Goal: Task Accomplishment & Management: Use online tool/utility

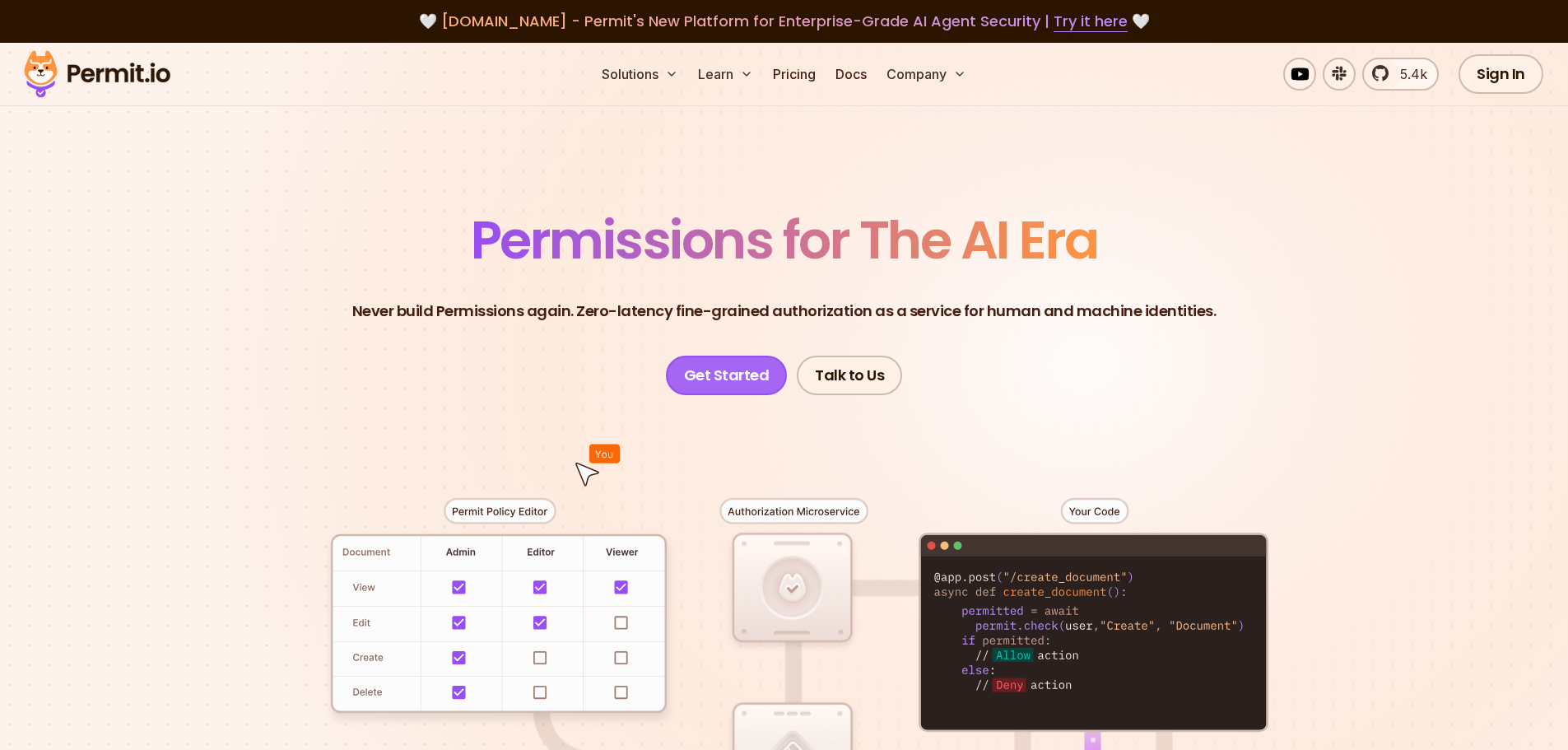
click at [719, 364] on link "Get Started" at bounding box center [727, 375] width 121 height 39
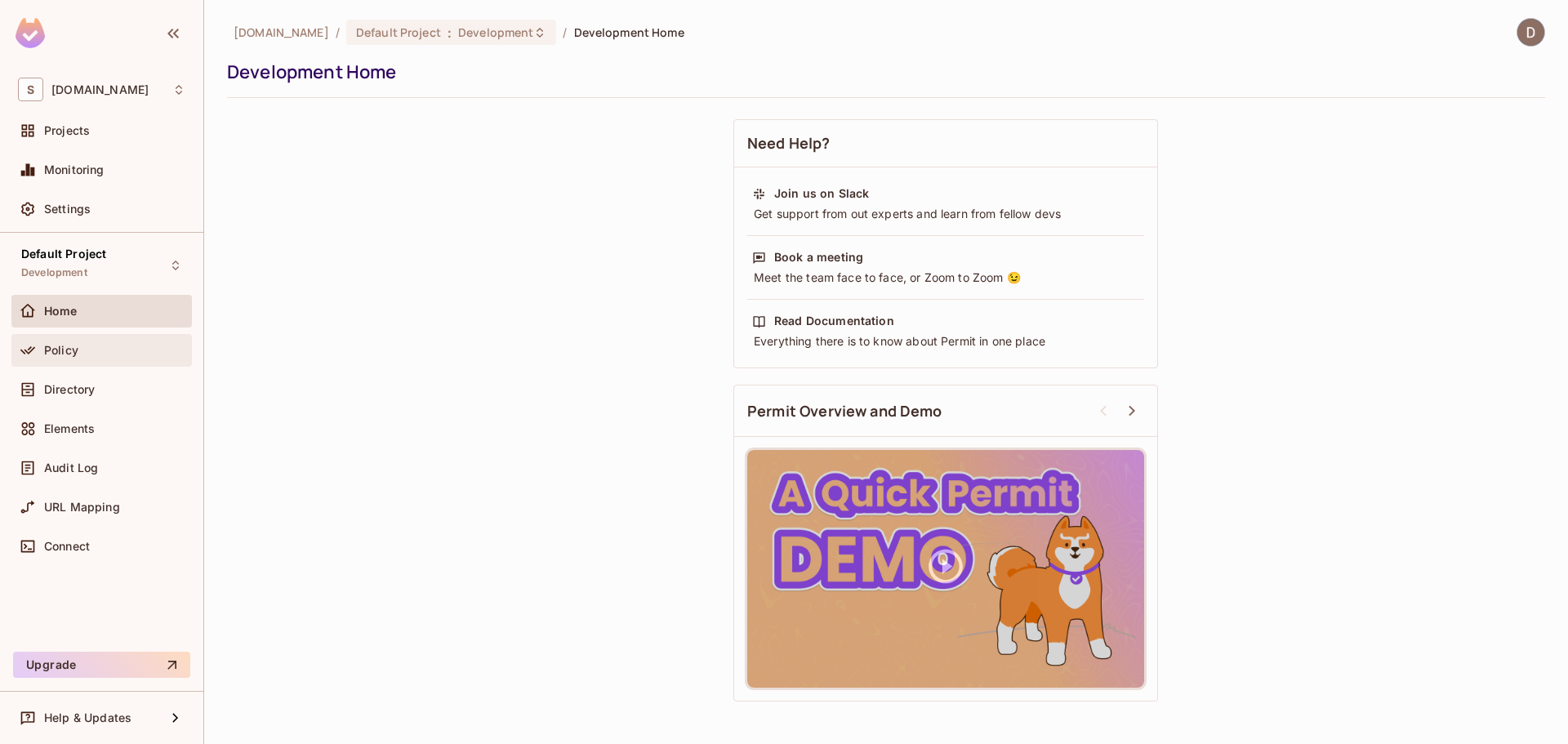
click at [51, 354] on span "Policy" at bounding box center [61, 350] width 34 height 13
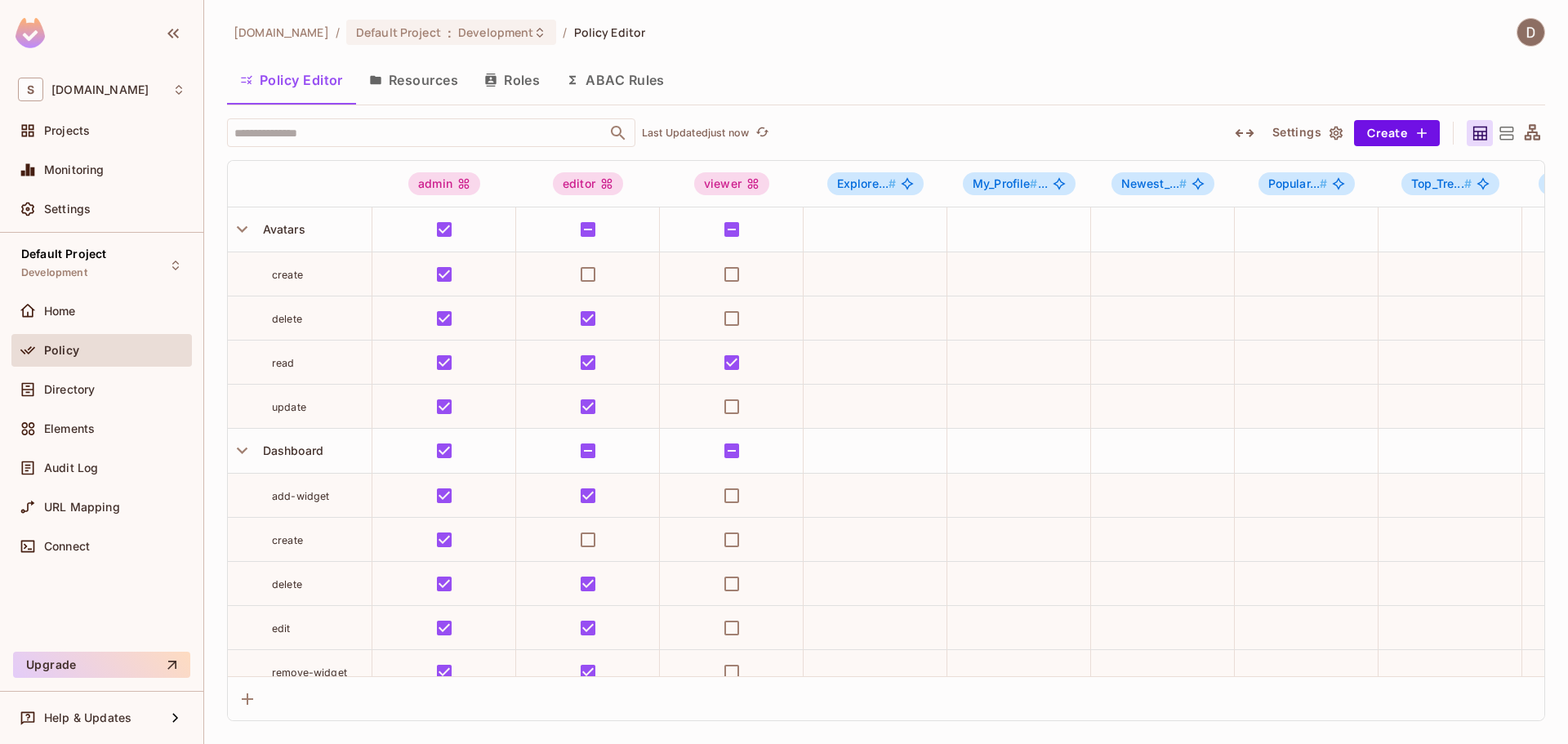
click at [393, 81] on button "Resources" at bounding box center [413, 80] width 115 height 41
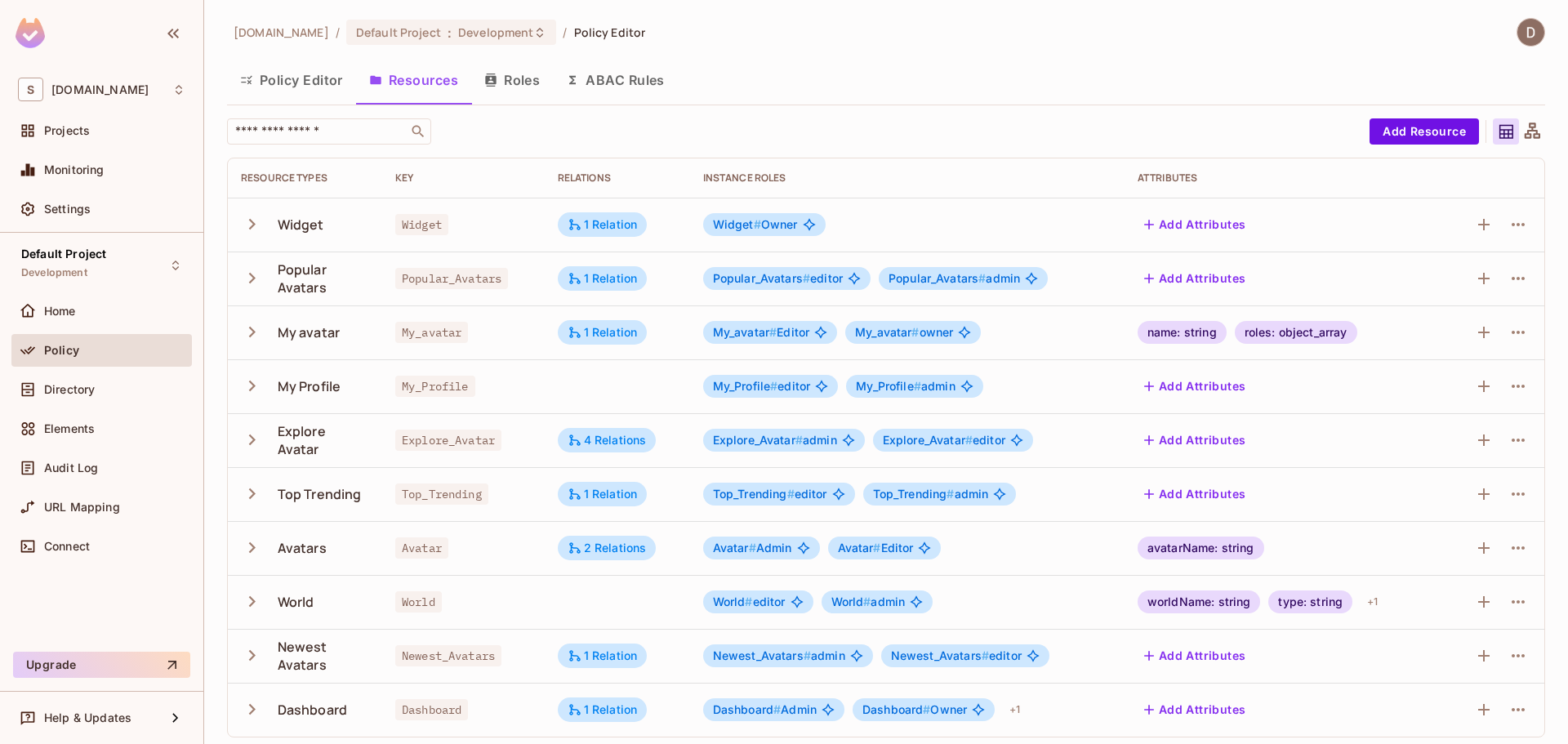
scroll to position [6, 0]
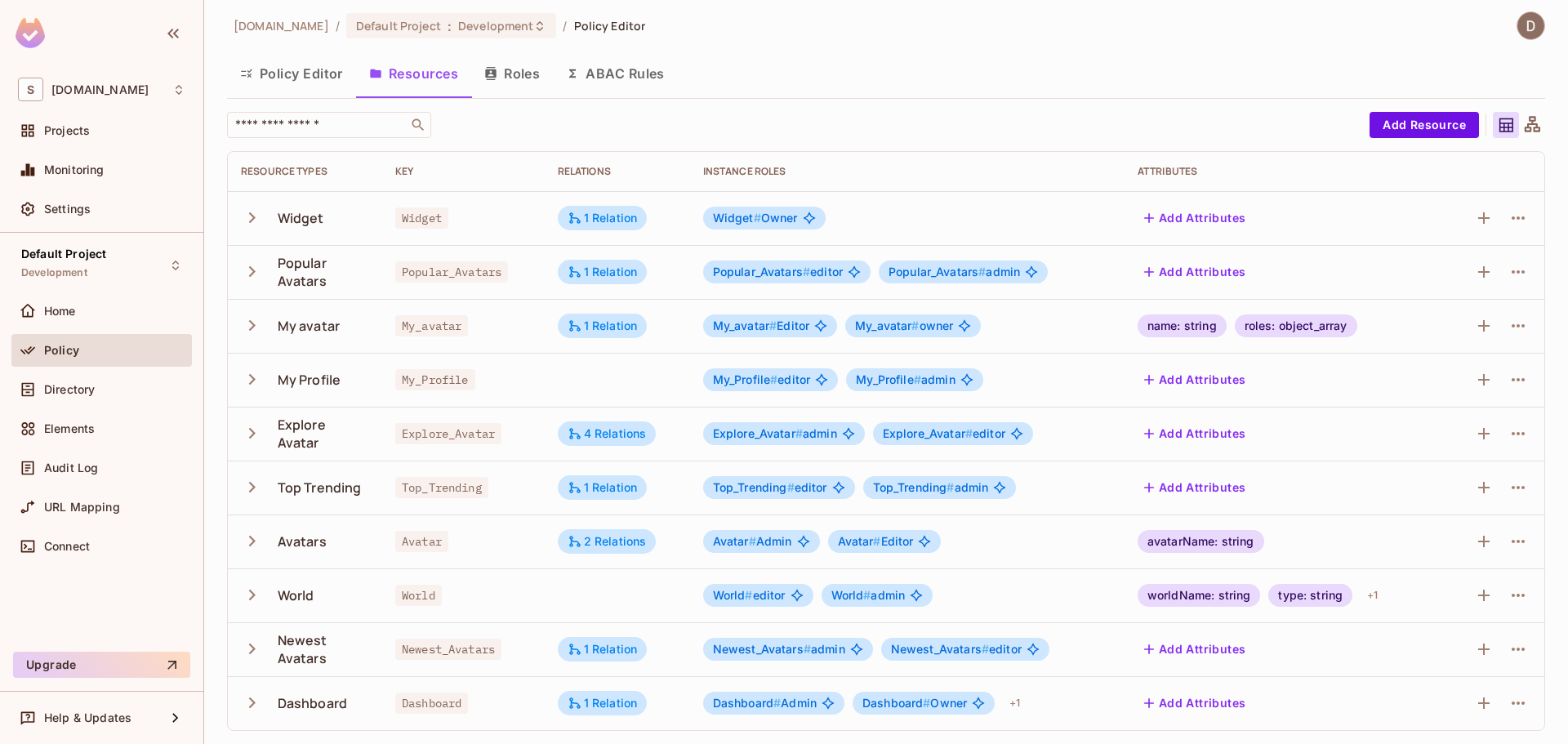
click at [302, 82] on button "Policy Editor" at bounding box center [291, 73] width 129 height 41
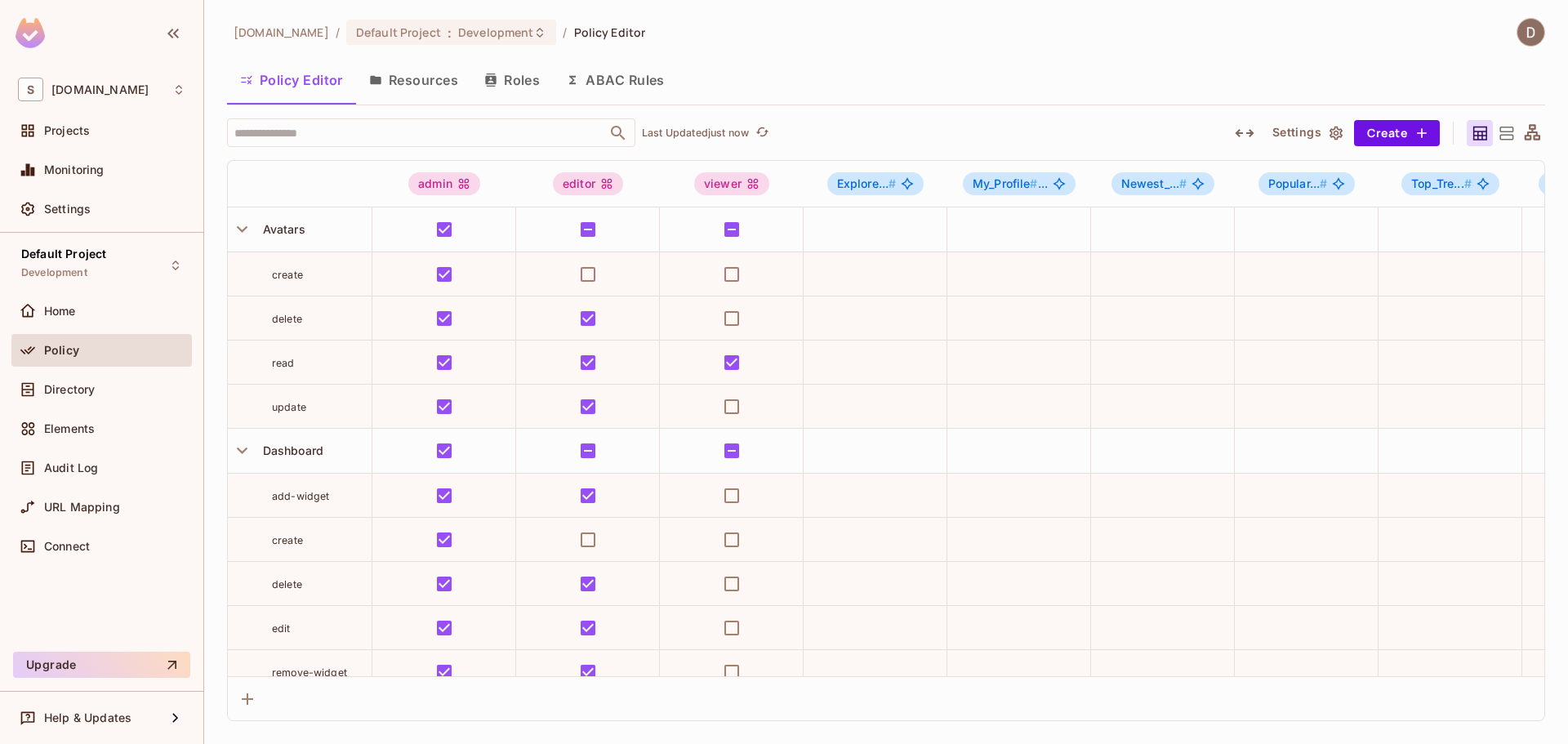
click at [436, 85] on button "Resources" at bounding box center [413, 80] width 115 height 41
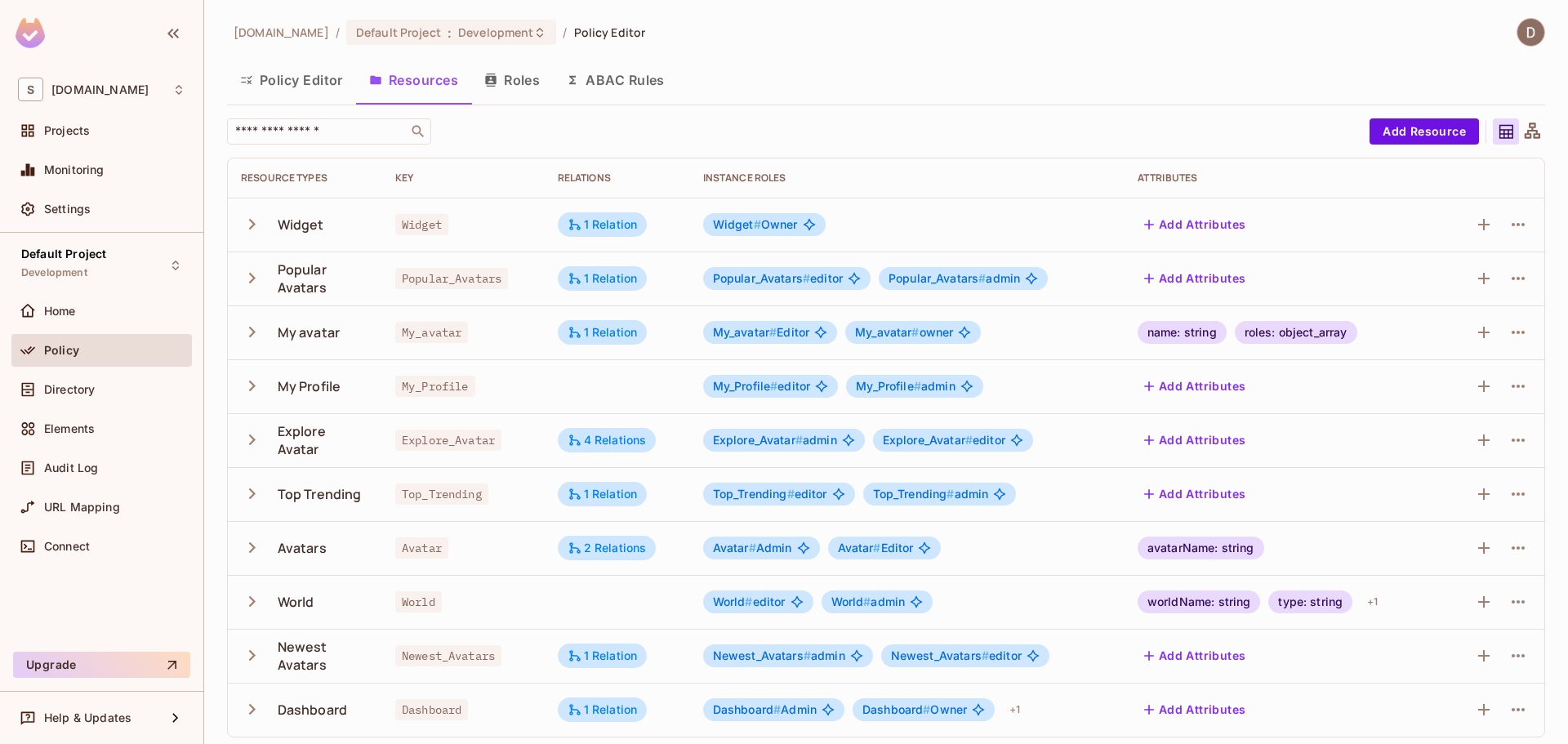
click at [294, 83] on button "Policy Editor" at bounding box center [291, 80] width 129 height 41
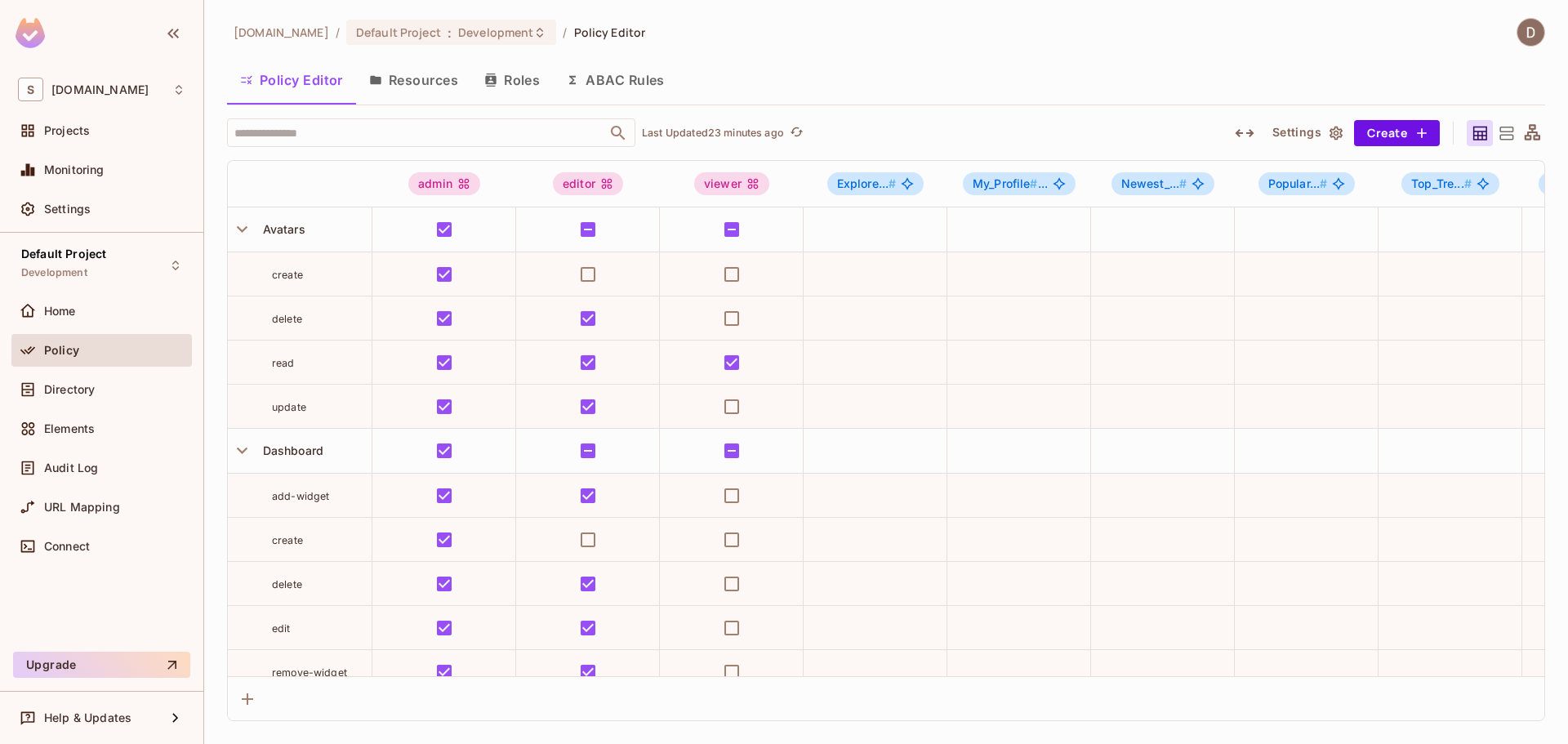
click at [524, 87] on button "Roles" at bounding box center [512, 80] width 82 height 41
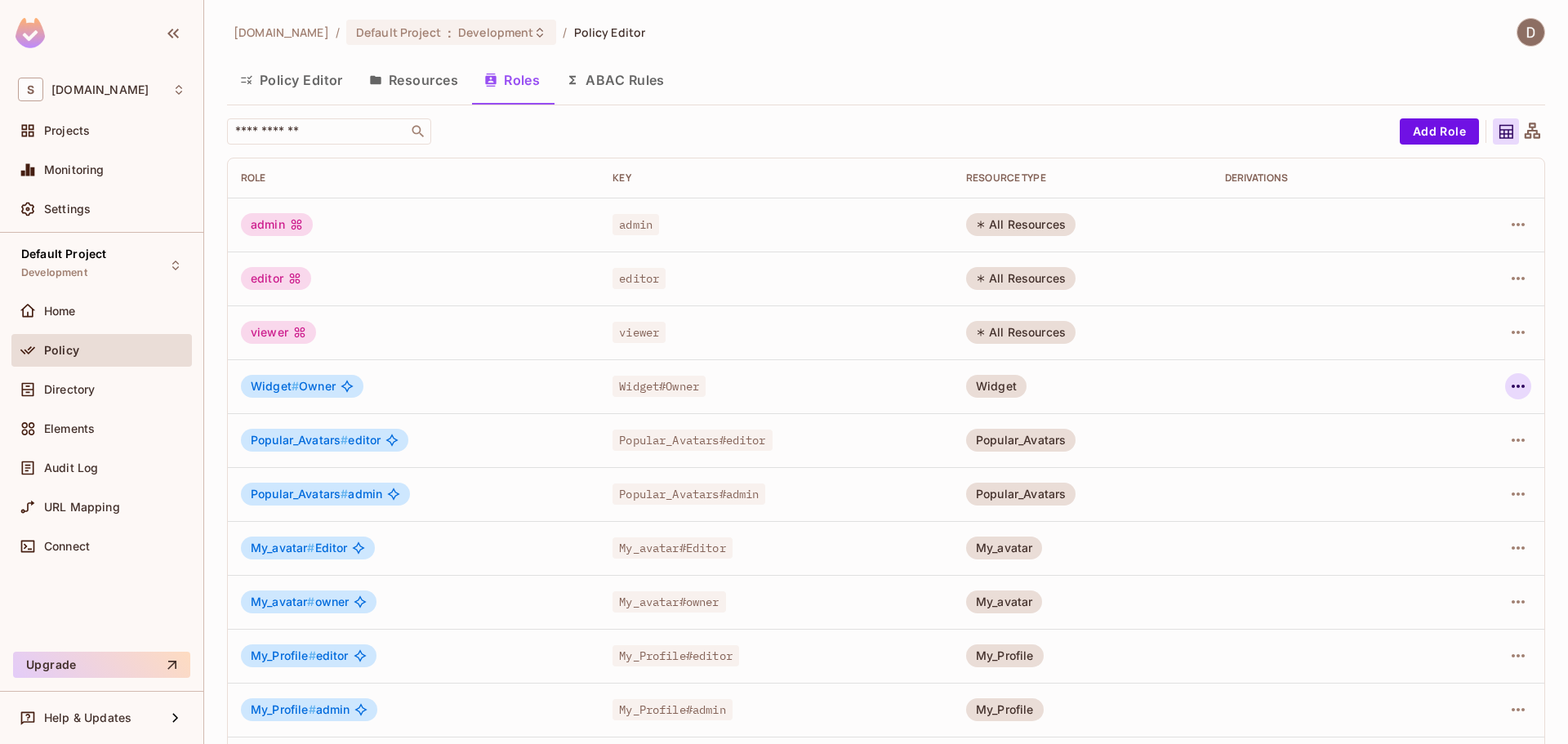
click at [1512, 390] on icon "button" at bounding box center [1518, 385] width 19 height 19
click at [1414, 423] on div "Edit Role" at bounding box center [1434, 424] width 49 height 17
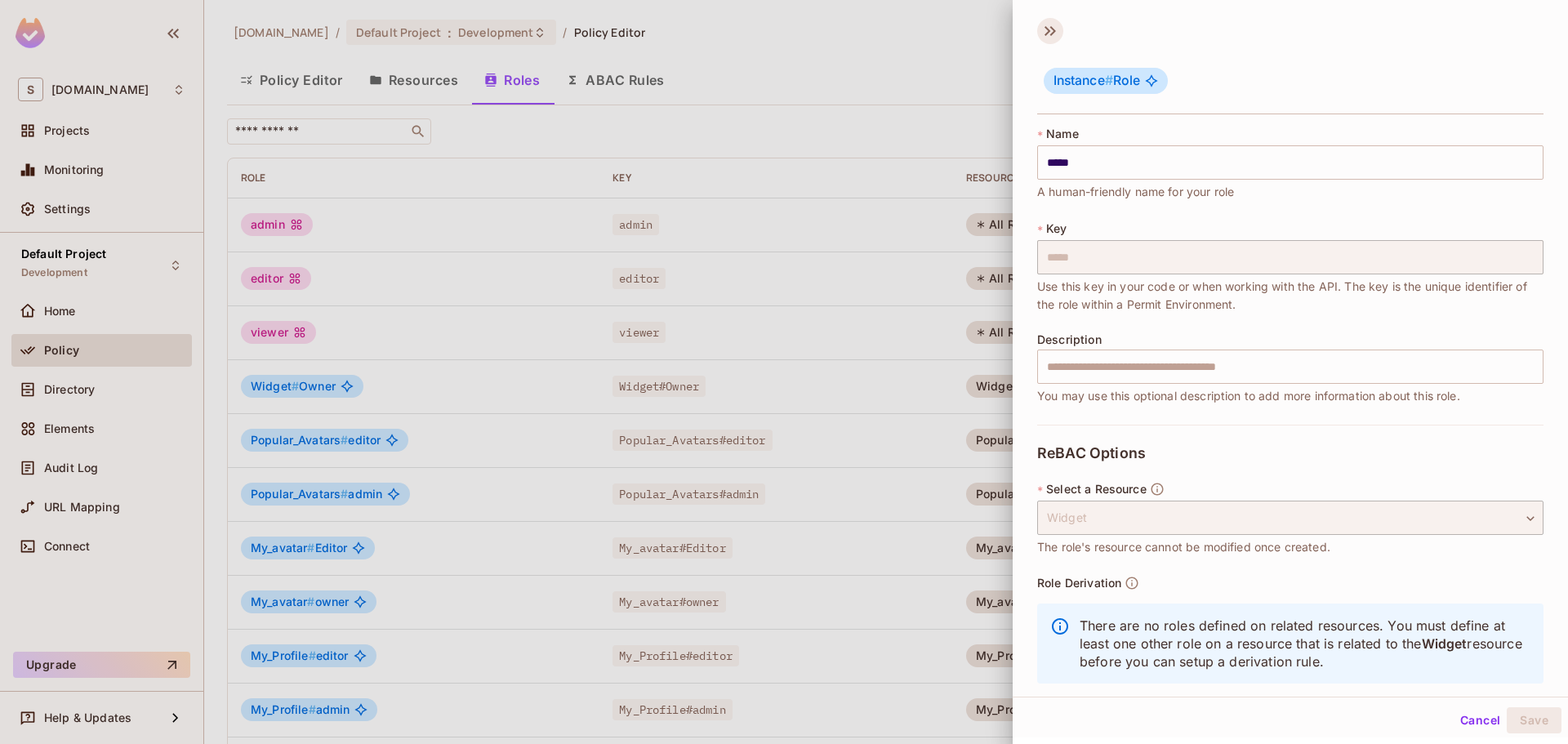
click at [1053, 34] on icon at bounding box center [1051, 31] width 26 height 26
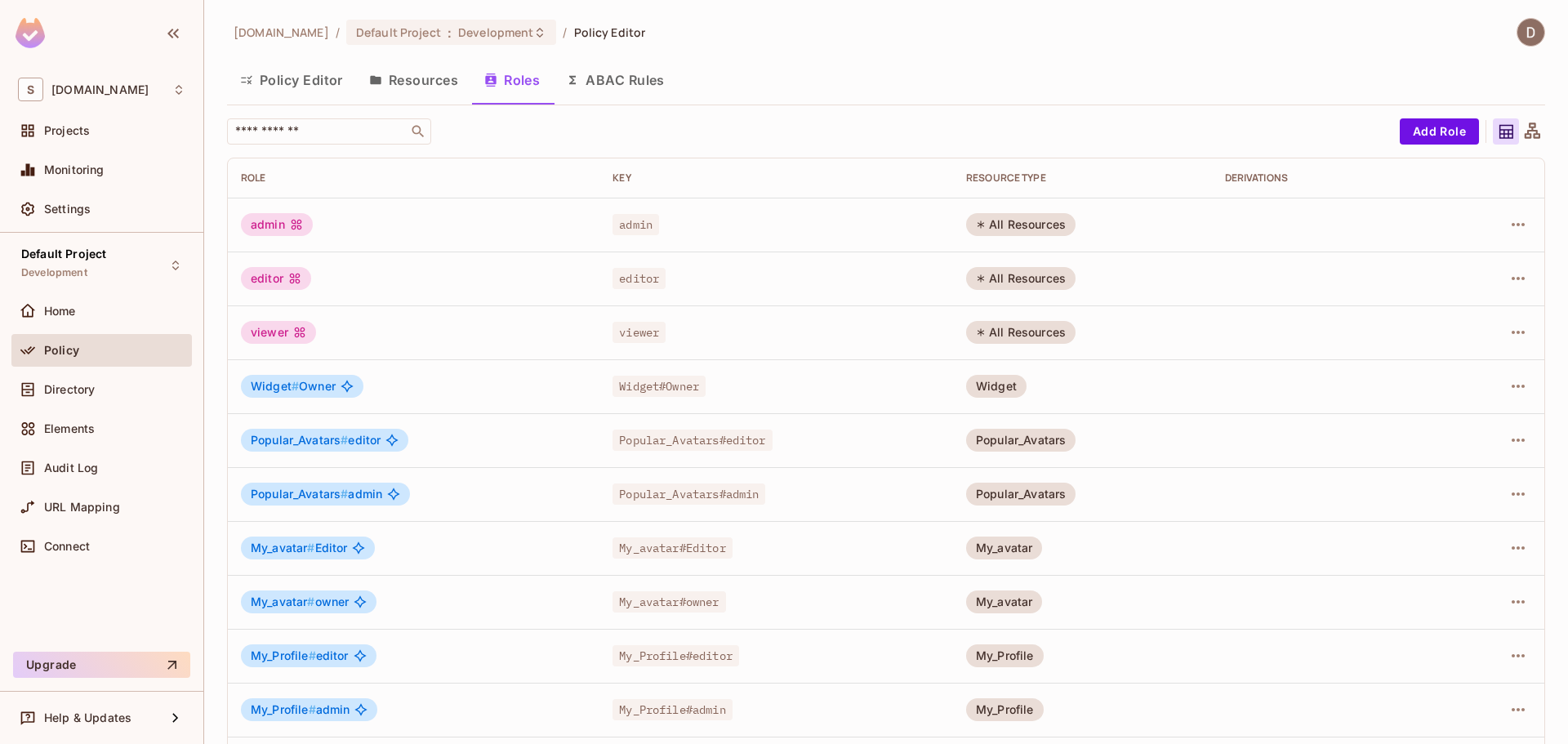
click at [305, 74] on button "Policy Editor" at bounding box center [291, 80] width 129 height 41
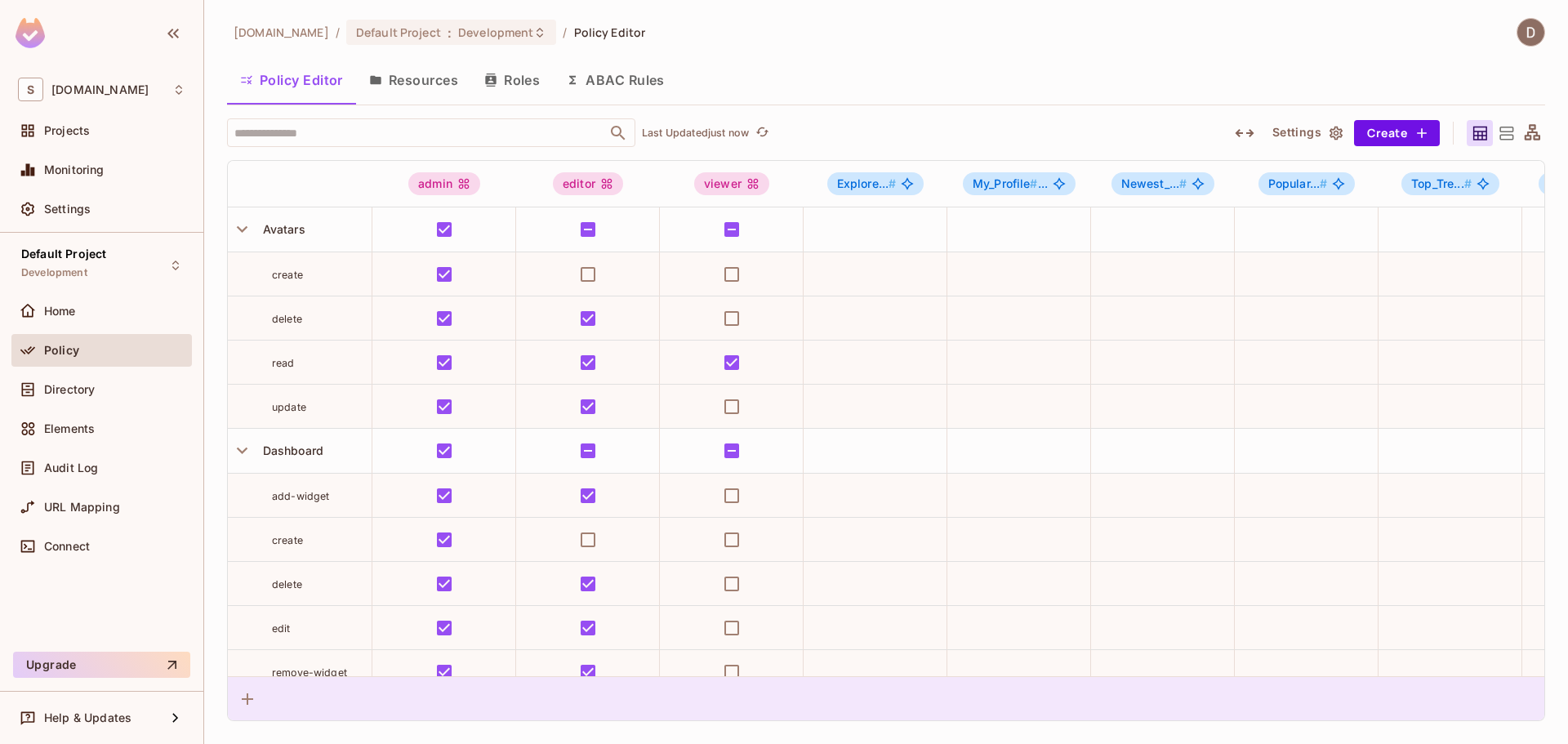
click at [651, 676] on div at bounding box center [886, 699] width 1317 height 44
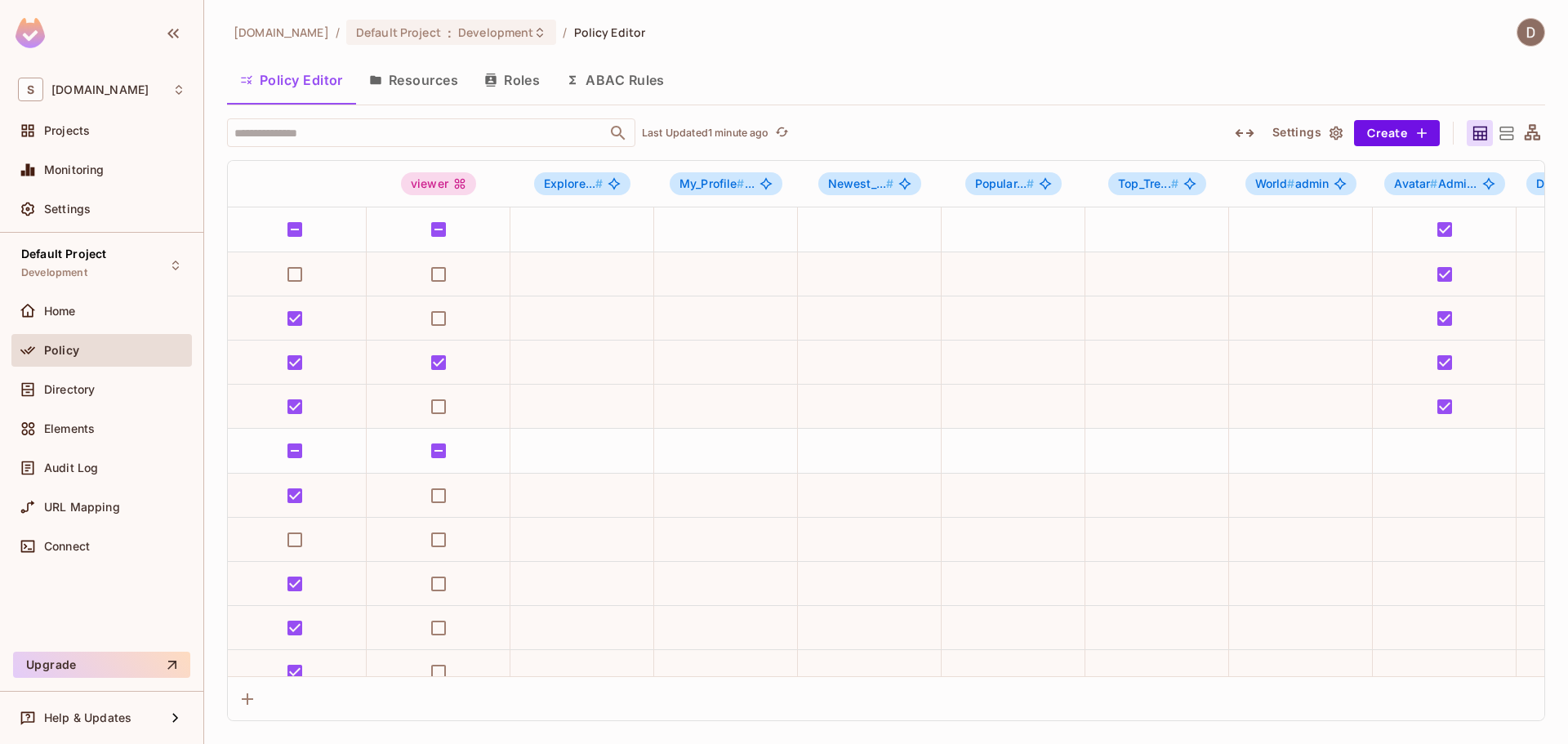
scroll to position [0, 225]
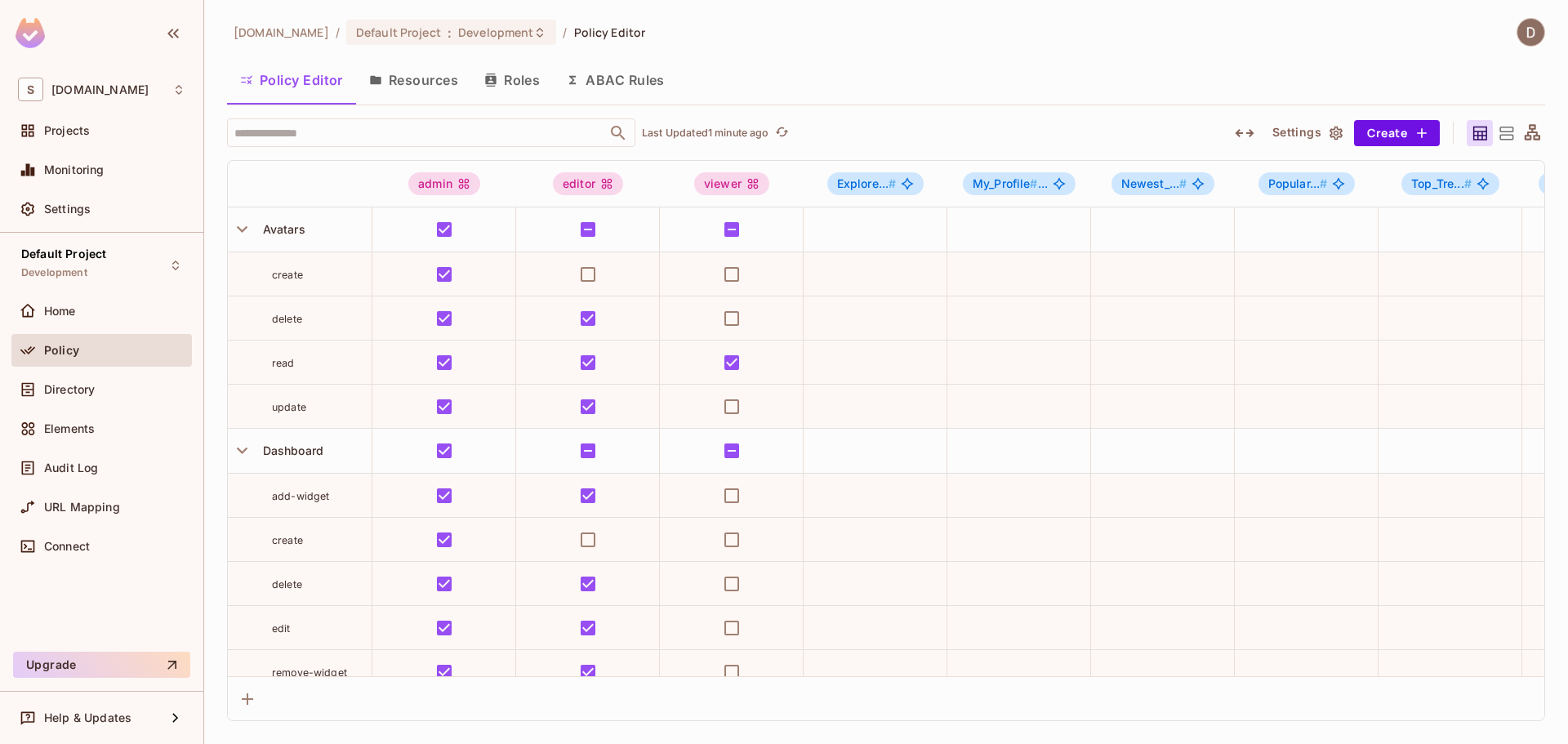
click at [1217, 58] on div "savameta.com / Default Project : Development / Policy Editor Policy Editor Reso…" at bounding box center [886, 369] width 1319 height 703
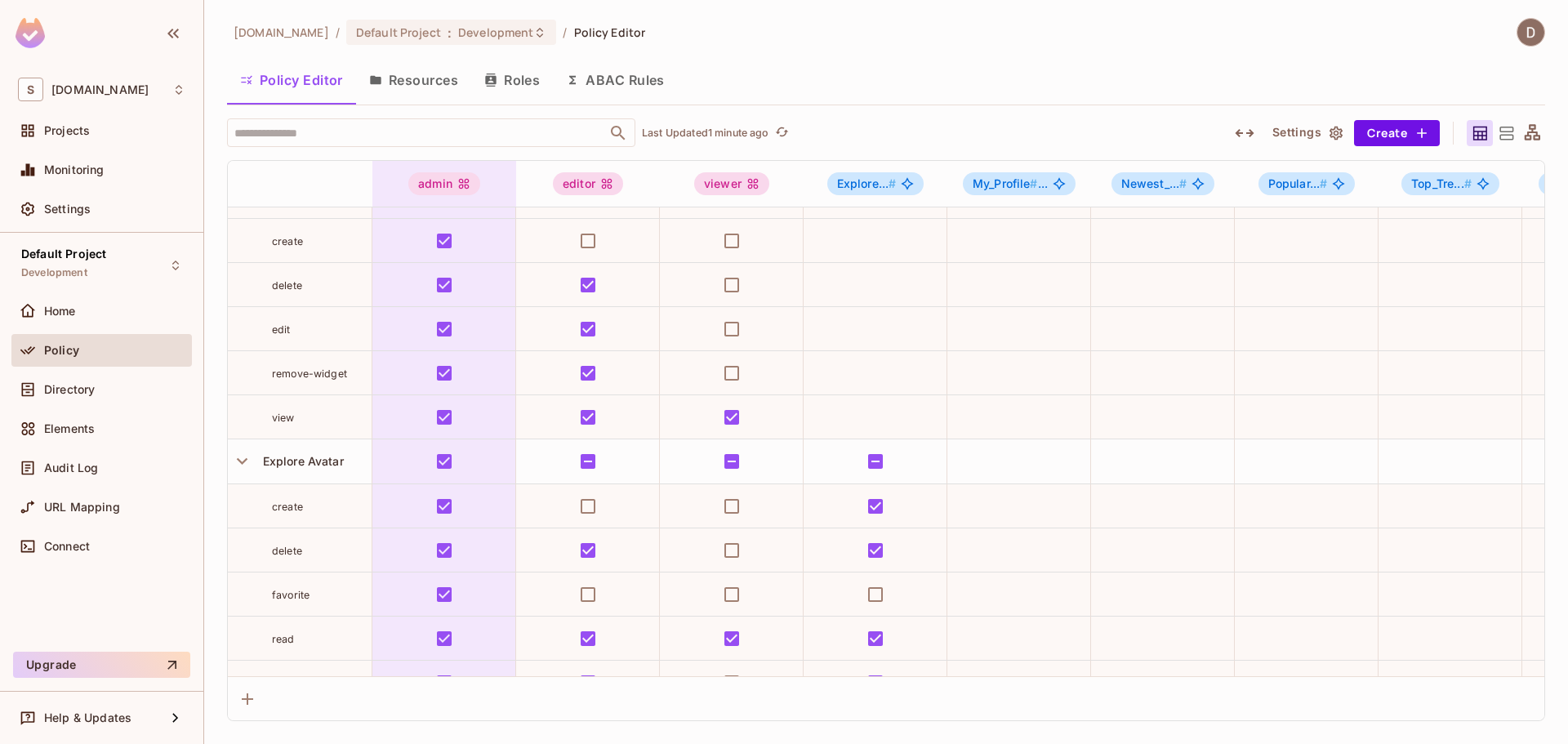
scroll to position [0, 0]
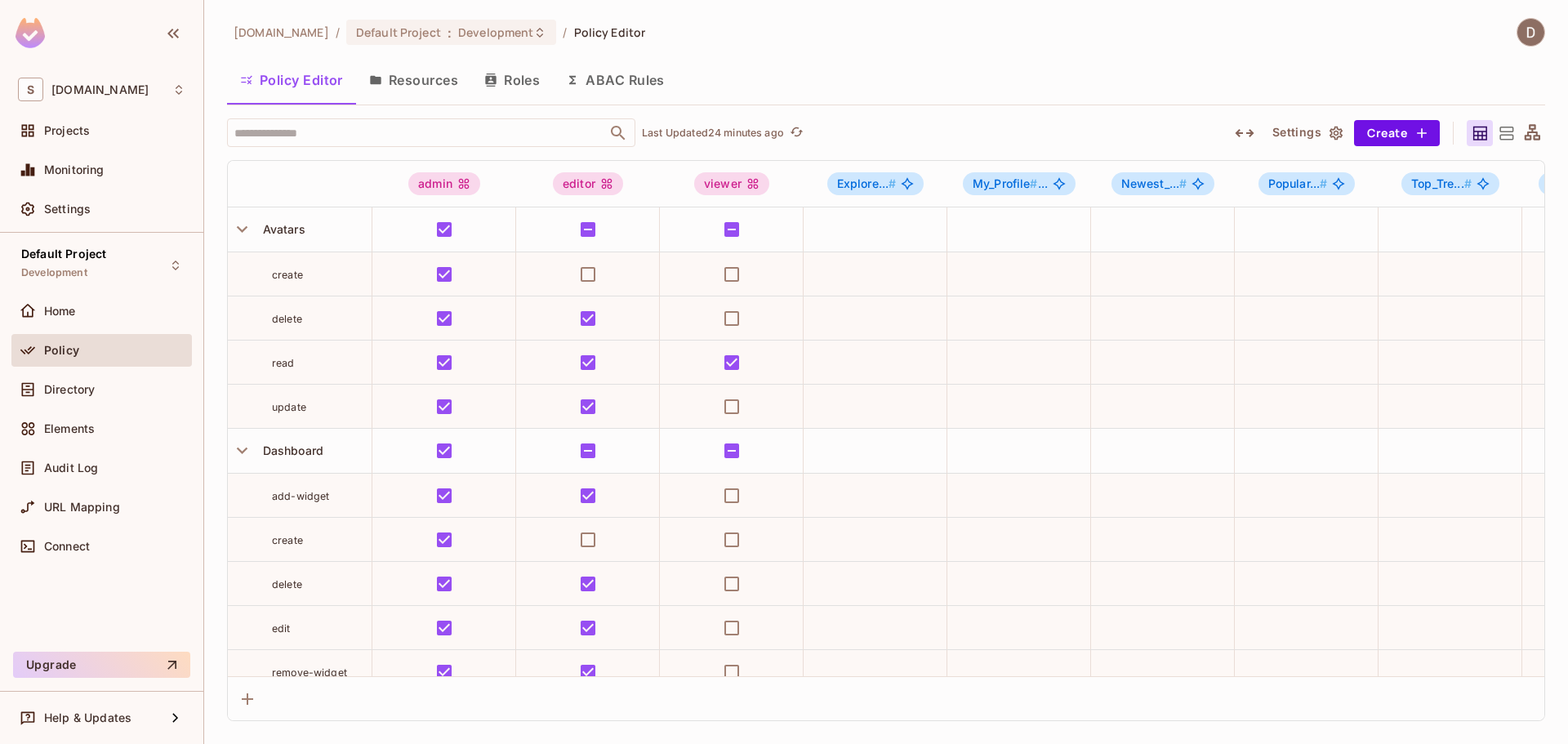
click at [435, 74] on button "Resources" at bounding box center [413, 80] width 115 height 41
